Goal: Task Accomplishment & Management: Use online tool/utility

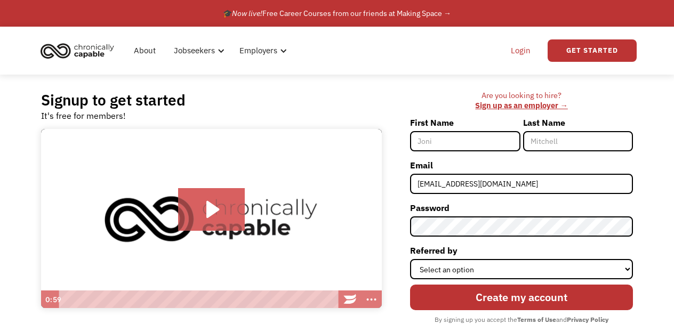
click at [527, 48] on link "Login" at bounding box center [521, 51] width 33 height 34
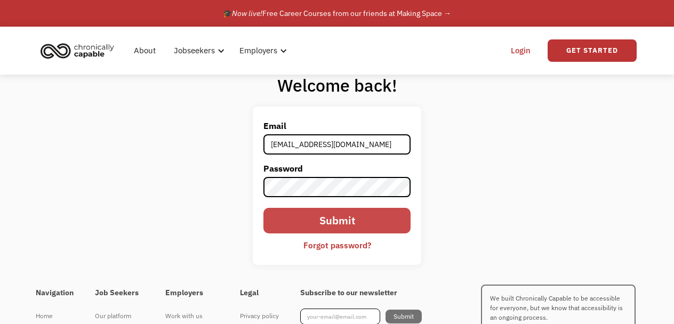
type input "masummomaya@gmail.com"
click at [367, 223] on input "Submit" at bounding box center [337, 221] width 147 height 26
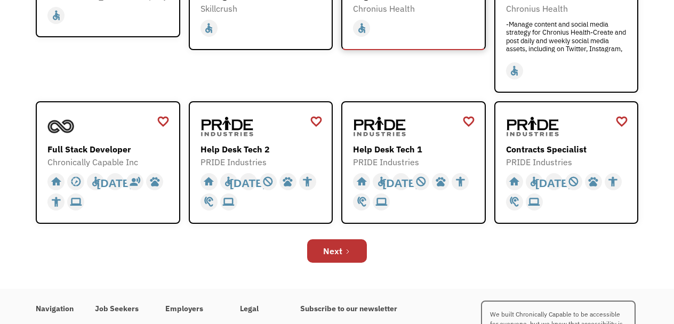
scroll to position [351, 0]
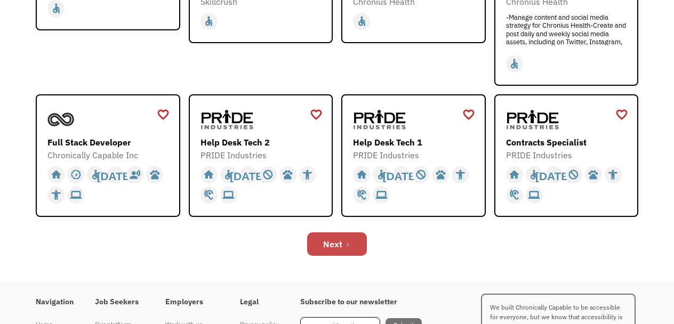
click at [340, 244] on div "Next" at bounding box center [332, 244] width 19 height 13
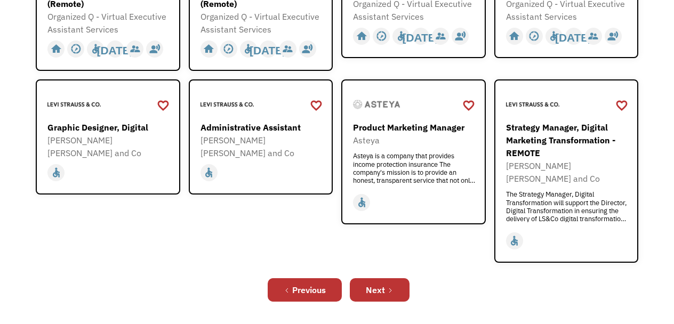
scroll to position [366, 0]
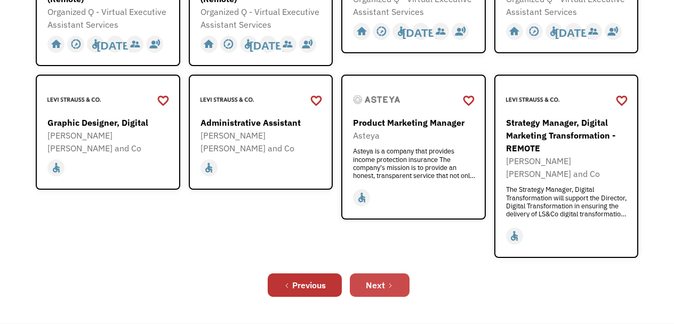
click at [395, 274] on link "Next" at bounding box center [380, 285] width 60 height 23
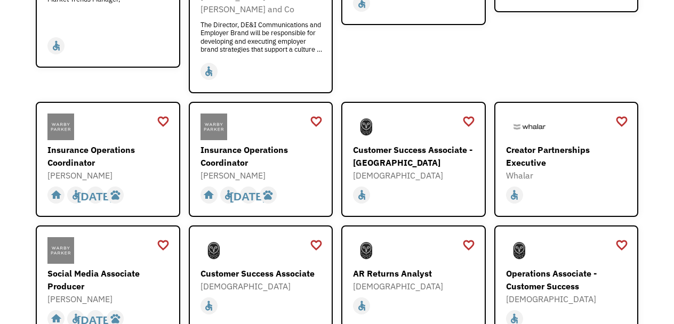
scroll to position [264, 0]
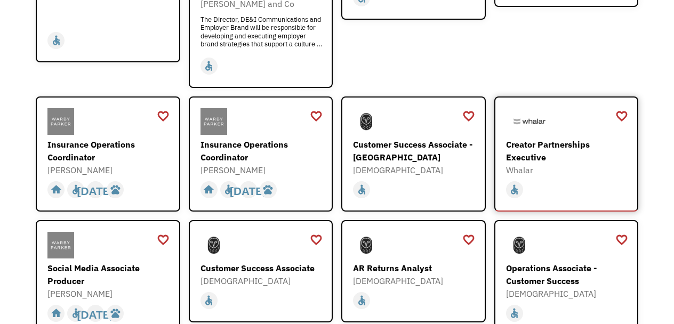
click at [536, 141] on div "Creator Partnerships Executive" at bounding box center [568, 151] width 124 height 26
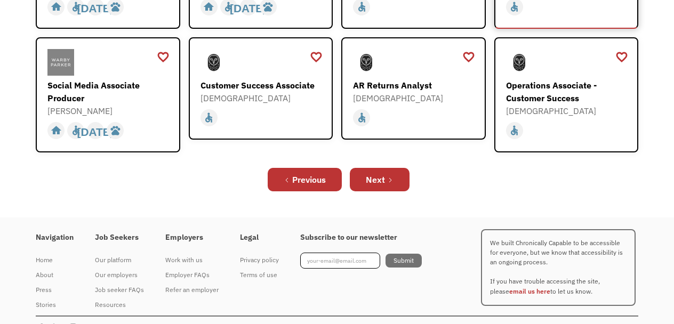
scroll to position [452, 0]
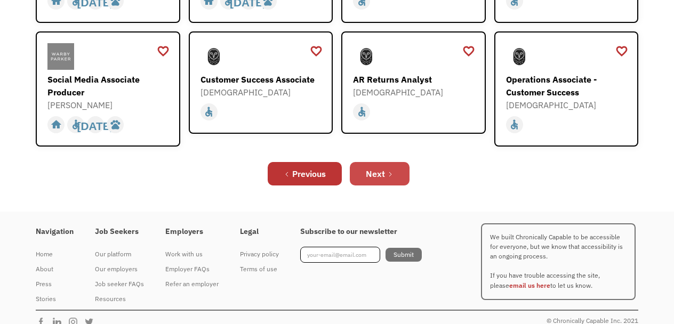
click at [386, 162] on link "Next" at bounding box center [380, 173] width 60 height 23
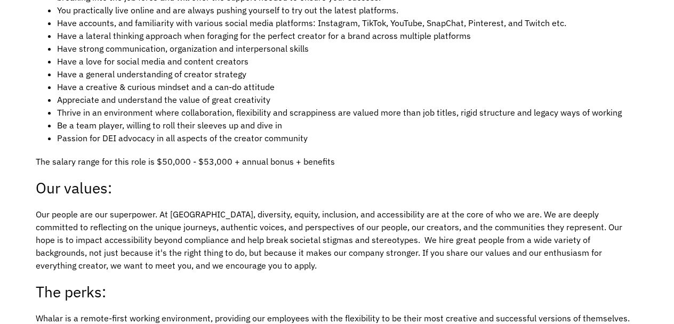
scroll to position [1098, 0]
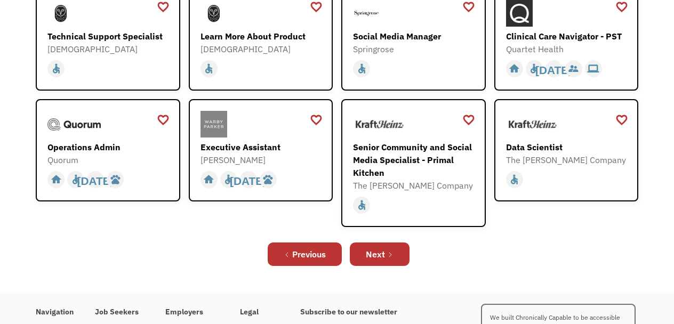
scroll to position [310, 0]
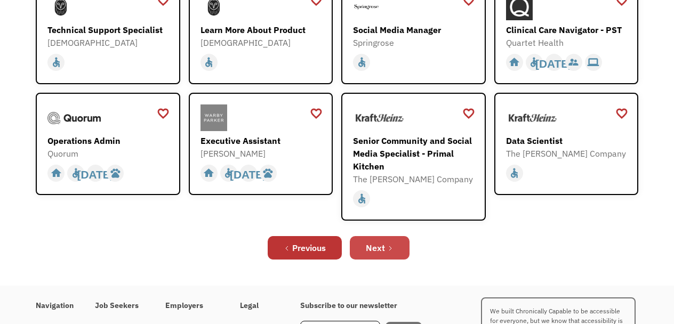
click at [398, 250] on link "Next" at bounding box center [380, 247] width 60 height 23
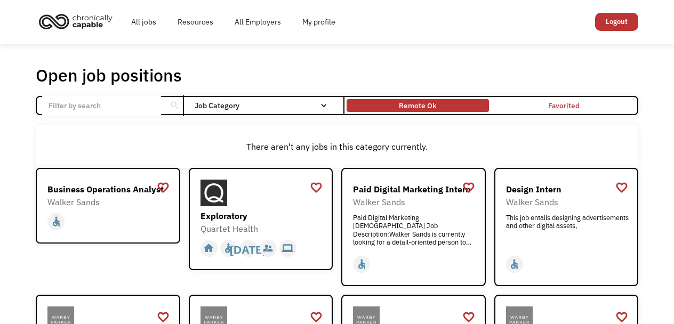
click at [437, 106] on div "Remote Ok" at bounding box center [418, 105] width 142 height 7
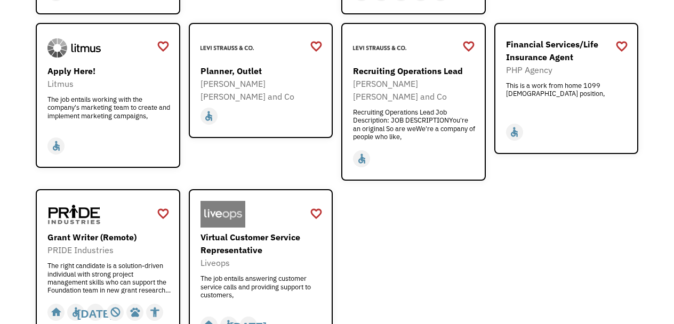
scroll to position [1289, 0]
